Goal: Navigation & Orientation: Find specific page/section

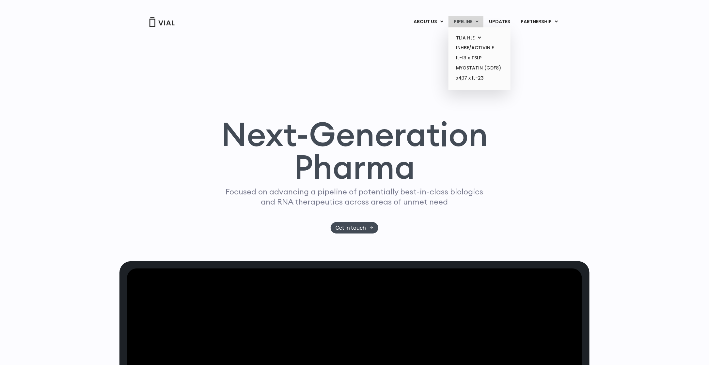
click at [469, 20] on link "PIPELINE" at bounding box center [465, 21] width 35 height 11
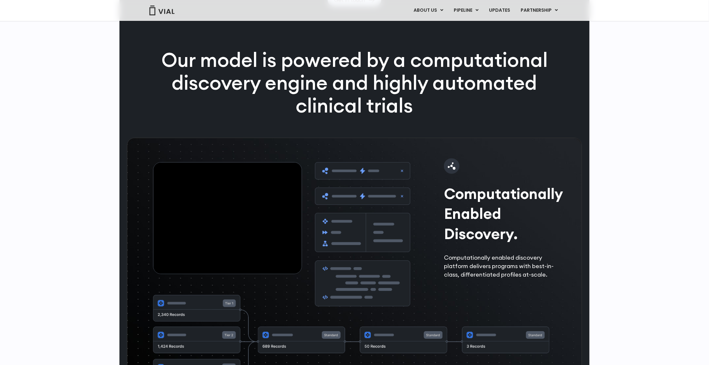
scroll to position [1797, 0]
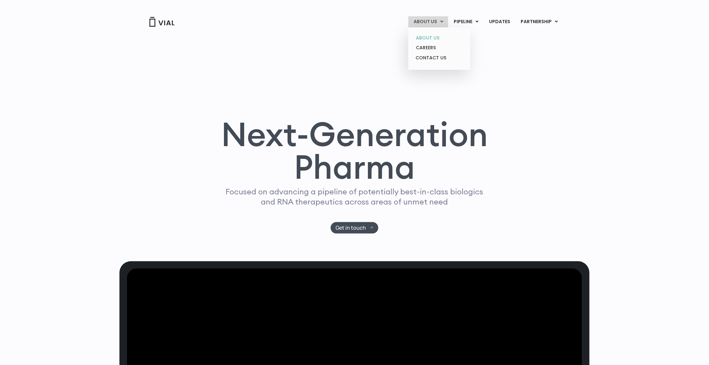
click at [428, 40] on link "ABOUT US" at bounding box center [438, 38] width 57 height 10
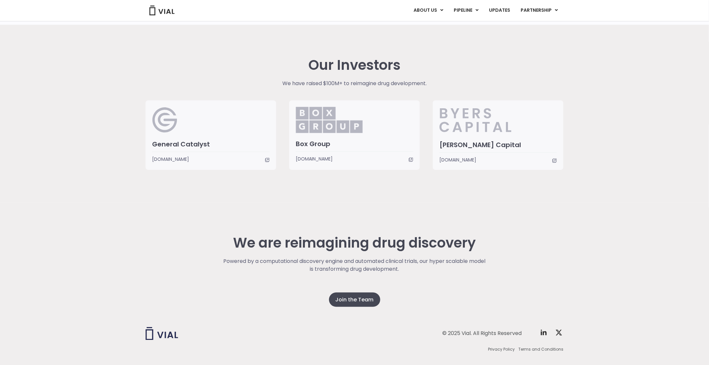
scroll to position [1547, 0]
